Goal: Book appointment/travel/reservation

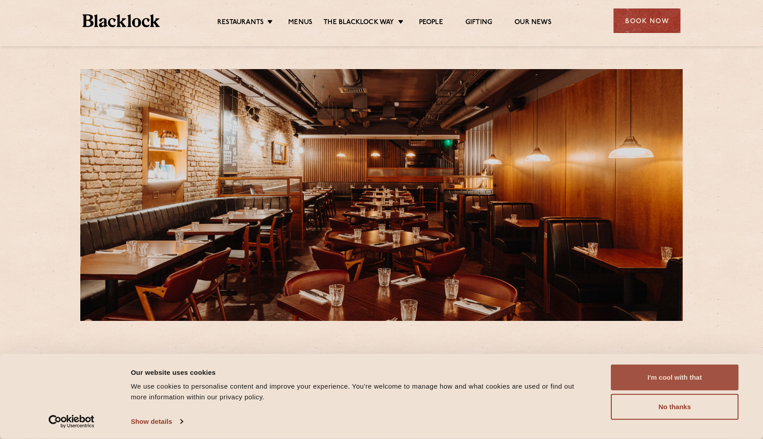
click at [644, 380] on button "I'm cool with that" at bounding box center [675, 378] width 128 height 26
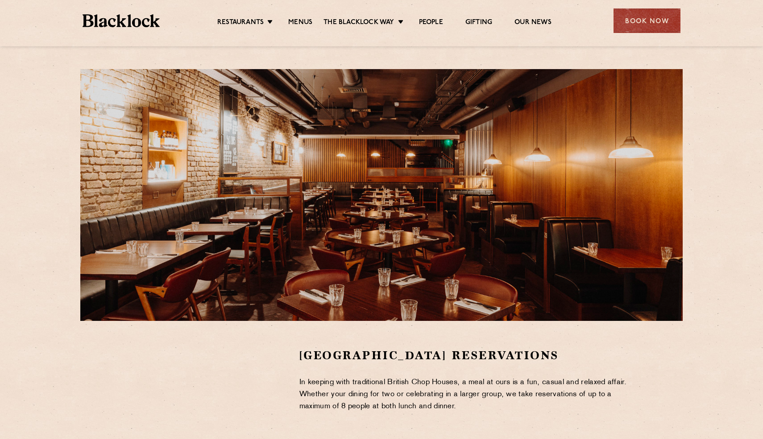
click at [306, 29] on div "Restaurants Soho City Shoreditch Covent Garden Canary Wharf Manchester Birmingh…" at bounding box center [381, 20] width 624 height 40
click at [299, 23] on link "Menus" at bounding box center [300, 23] width 24 height 10
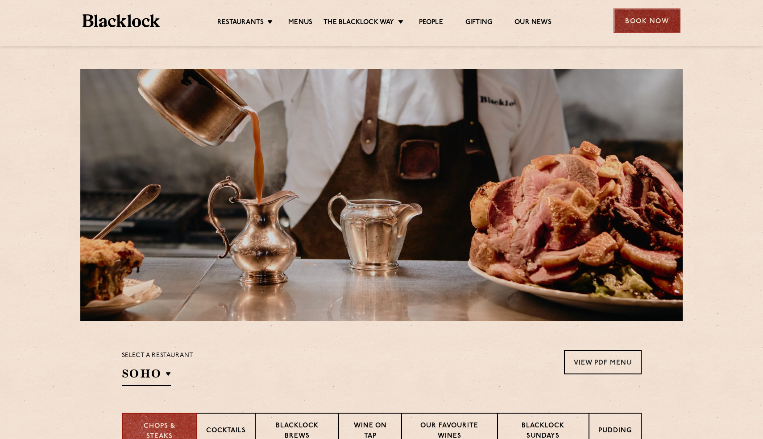
click at [614, 18] on div "Book Now" at bounding box center [646, 20] width 67 height 25
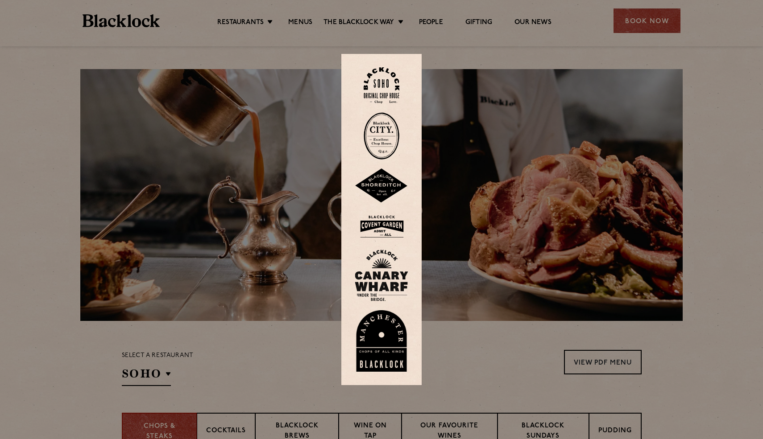
click at [387, 225] on img at bounding box center [382, 226] width 54 height 29
